Goal: Find specific page/section: Find specific page/section

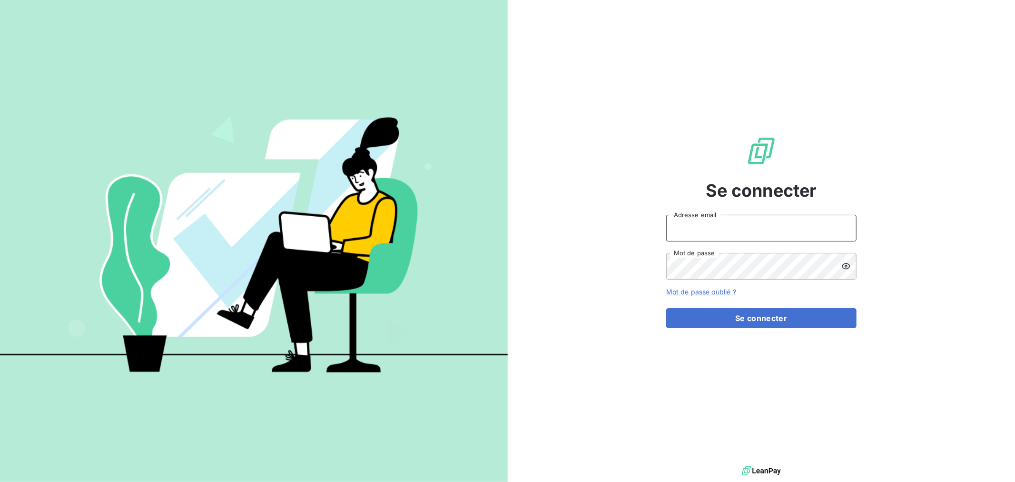
click at [716, 226] on input "Adresse email" at bounding box center [761, 228] width 190 height 27
type input "[EMAIL_ADDRESS][DOMAIN_NAME]"
click at [666, 308] on button "Se connecter" at bounding box center [761, 318] width 190 height 20
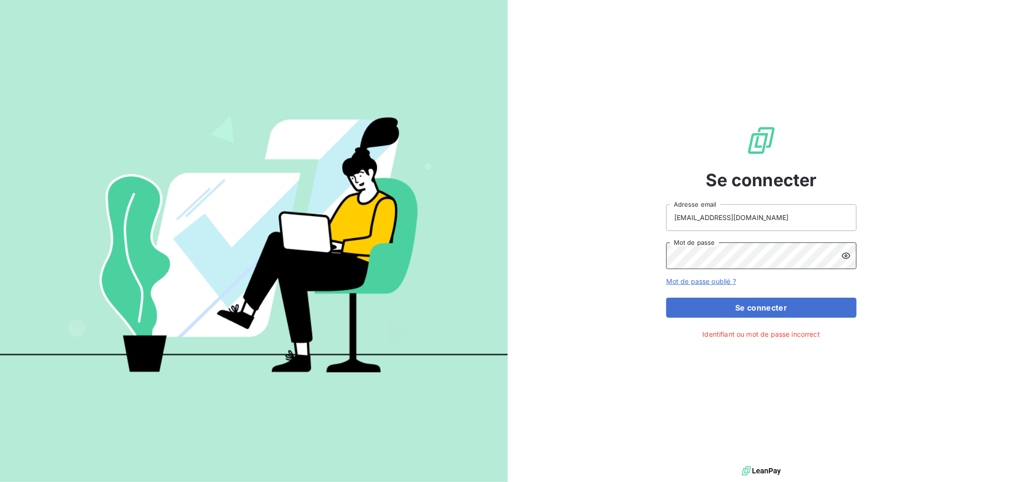
click at [666, 297] on button "Se connecter" at bounding box center [761, 307] width 190 height 20
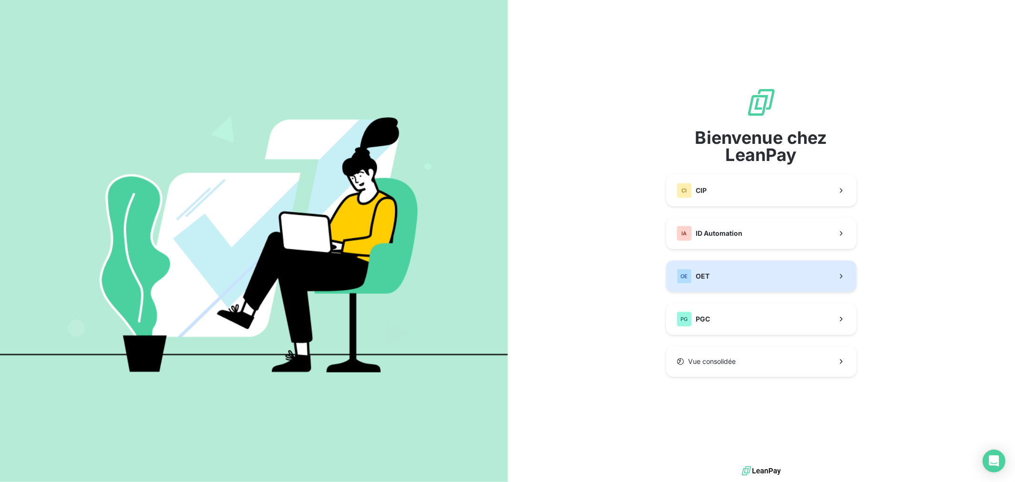
click at [730, 281] on button "OE OET" at bounding box center [761, 275] width 190 height 31
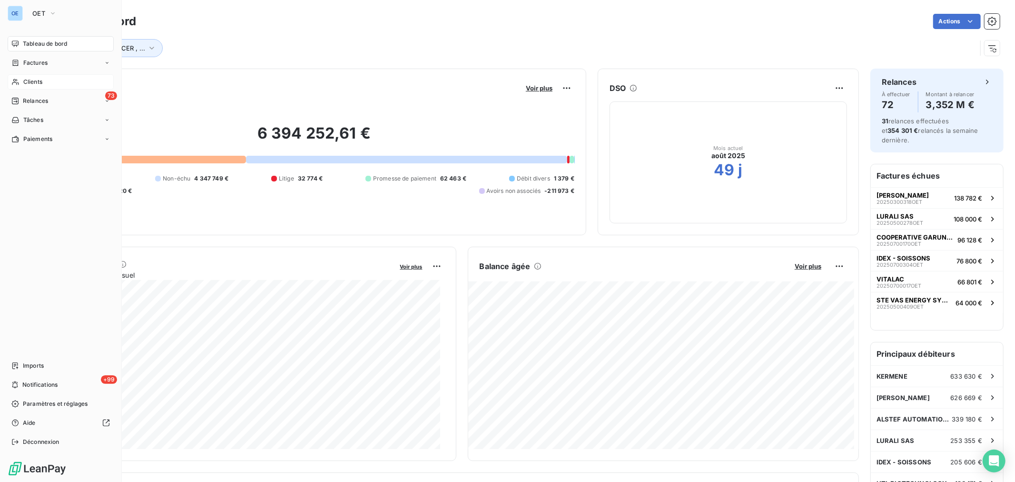
click at [9, 77] on div "Clients" at bounding box center [61, 81] width 106 height 15
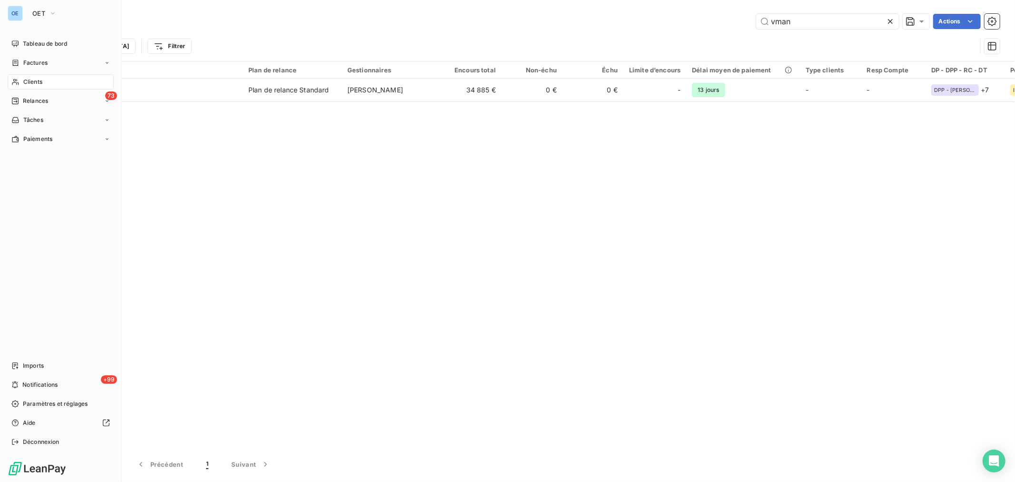
drag, startPoint x: 27, startPoint y: 77, endPoint x: 79, endPoint y: 76, distance: 51.9
click at [24, 79] on span "Clients" at bounding box center [32, 82] width 19 height 9
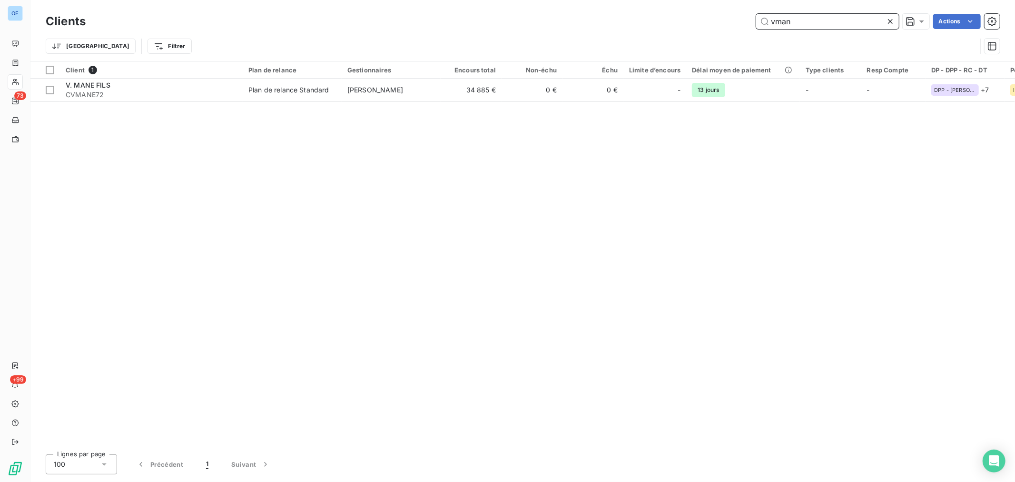
drag, startPoint x: 794, startPoint y: 26, endPoint x: 717, endPoint y: 16, distance: 77.7
click at [734, 21] on div "vman Actions" at bounding box center [548, 21] width 903 height 15
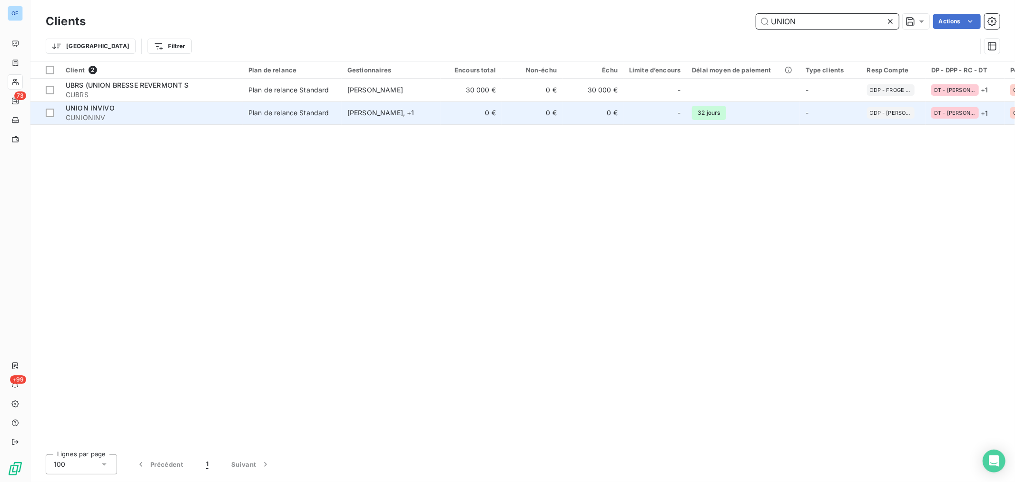
type input "UNION"
click at [506, 115] on td "0 €" at bounding box center [531, 112] width 61 height 23
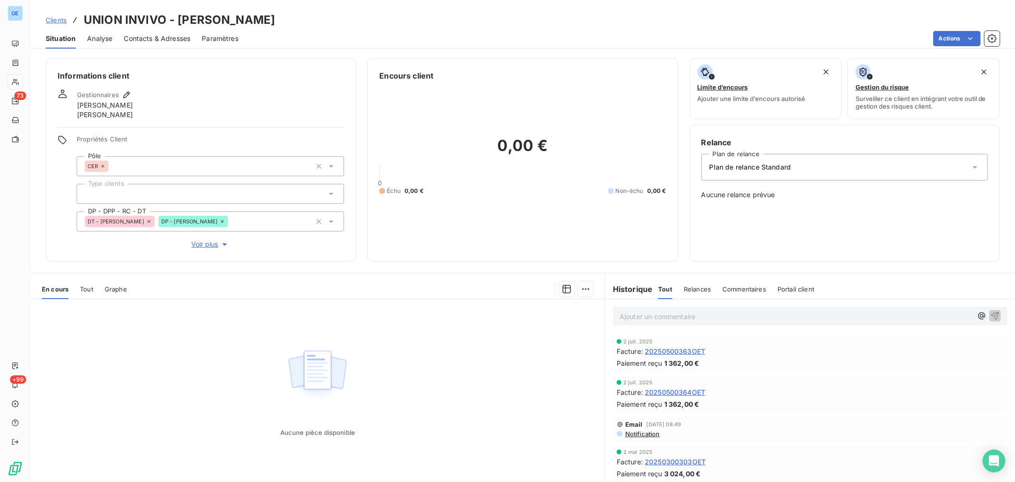
click at [687, 350] on span "20250500363OET" at bounding box center [675, 351] width 60 height 10
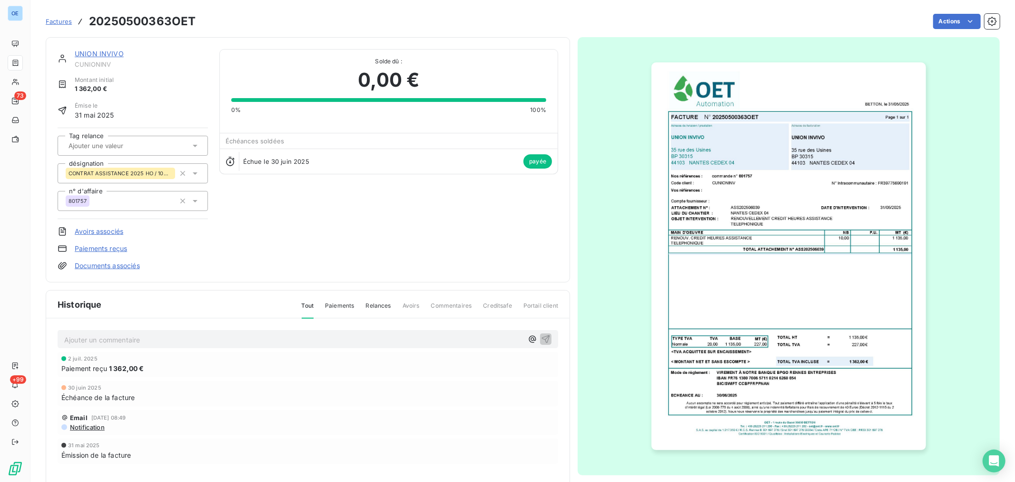
click at [834, 247] on img "button" at bounding box center [788, 255] width 274 height 387
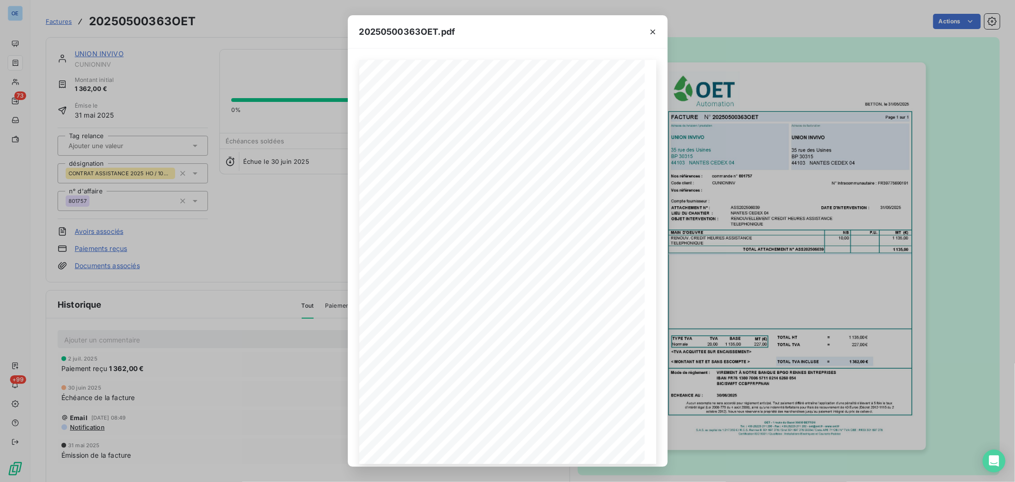
click at [791, 219] on div "20250500363OET.pdf FACTURE N° 20250500363OET Page 1 sur 1 BETTON, le 31/05/2025…" at bounding box center [507, 241] width 1015 height 482
